Goal: Navigation & Orientation: Understand site structure

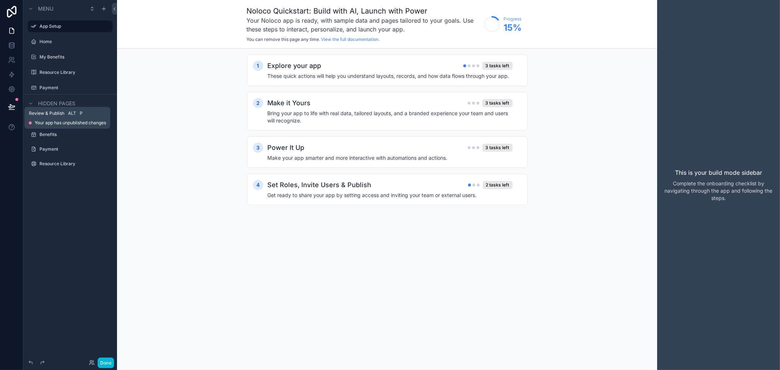
click at [5, 105] on button at bounding box center [12, 107] width 16 height 20
click at [191, 155] on div "1 Explore your app 3 tasks left These quick actions will help you understand la…" at bounding box center [387, 137] width 540 height 177
click at [57, 41] on label "Home" at bounding box center [75, 42] width 72 height 6
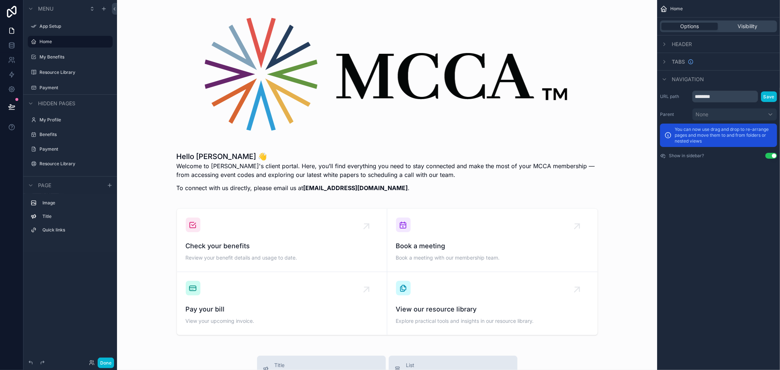
click at [63, 163] on label "Resource Library" at bounding box center [75, 164] width 72 height 6
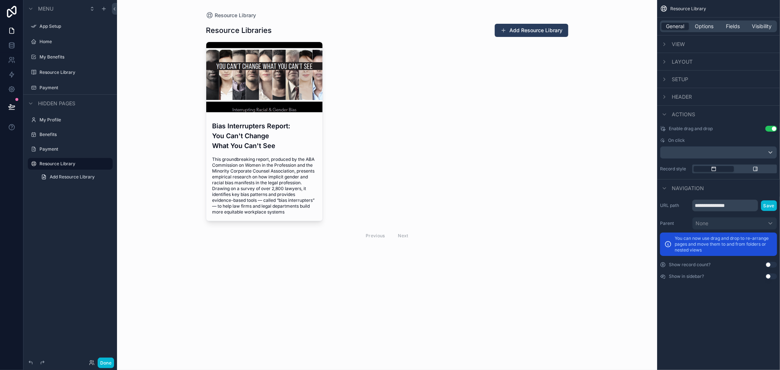
click at [62, 150] on label "Payment" at bounding box center [75, 149] width 72 height 6
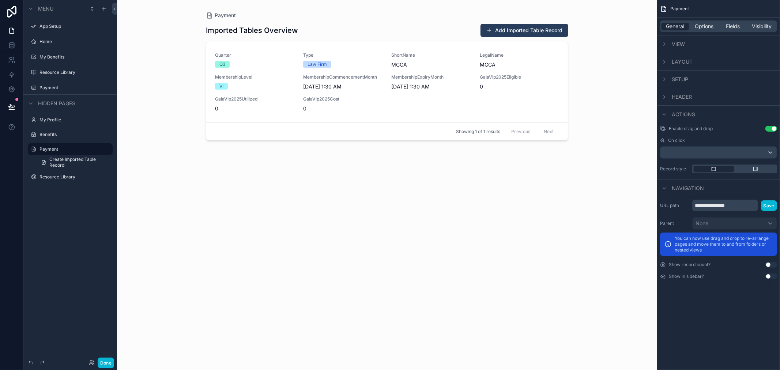
click at [61, 134] on label "Benefits" at bounding box center [75, 135] width 72 height 6
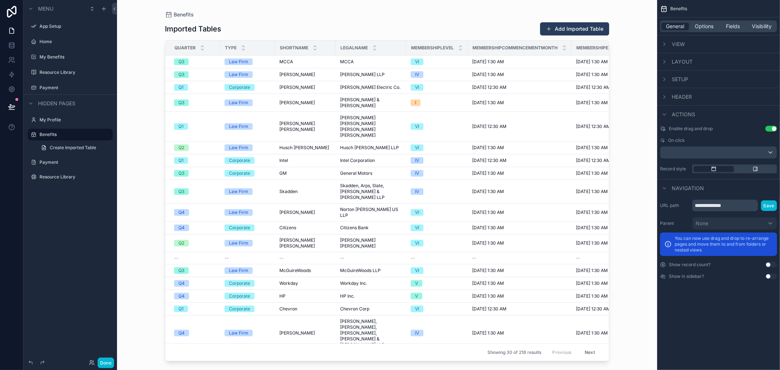
click at [62, 122] on label "My Profile" at bounding box center [75, 120] width 72 height 6
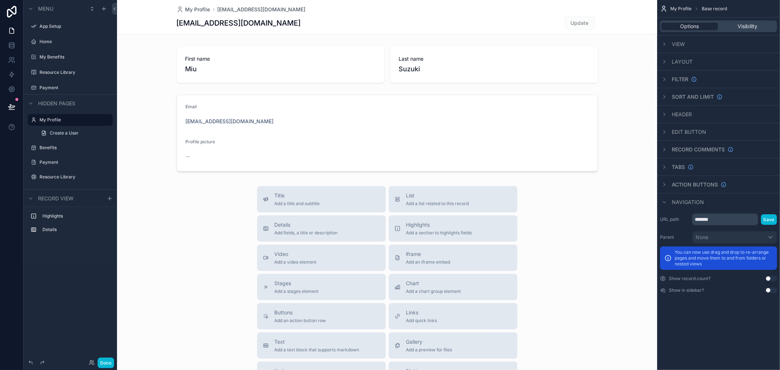
click at [54, 39] on div "Home" at bounding box center [75, 42] width 72 height 6
click at [49, 39] on label "Home" at bounding box center [75, 42] width 72 height 6
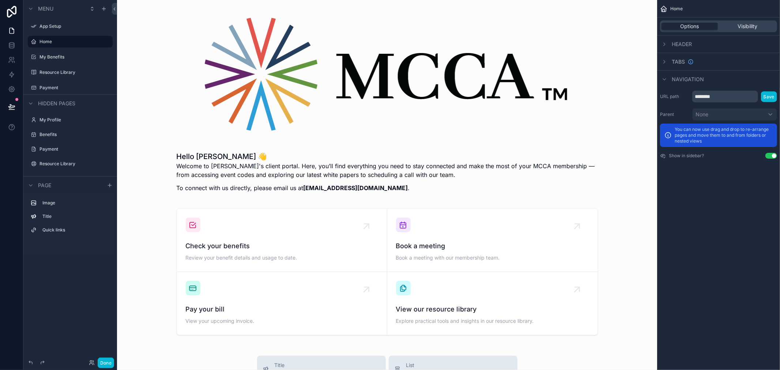
click at [56, 57] on label "My Benefits" at bounding box center [75, 57] width 72 height 6
